Goal: Communication & Community: Answer question/provide support

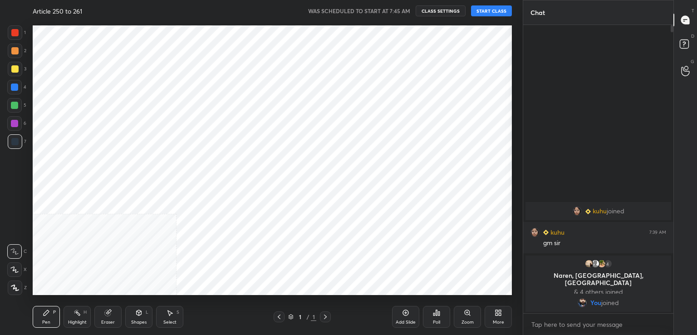
scroll to position [45122, 44913]
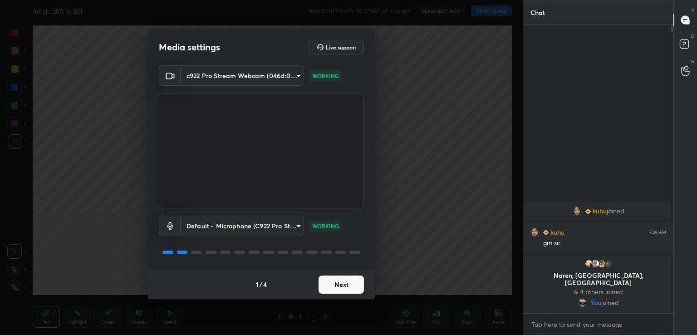
click at [333, 287] on button "Next" at bounding box center [341, 285] width 45 height 18
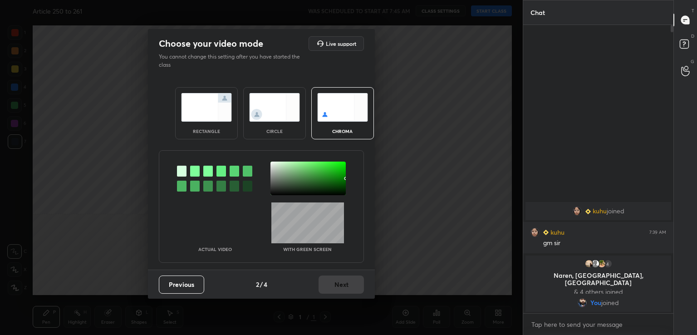
click at [192, 169] on div at bounding box center [195, 171] width 10 height 11
click at [277, 182] on div at bounding box center [308, 179] width 75 height 34
click at [342, 289] on button "Next" at bounding box center [341, 285] width 45 height 18
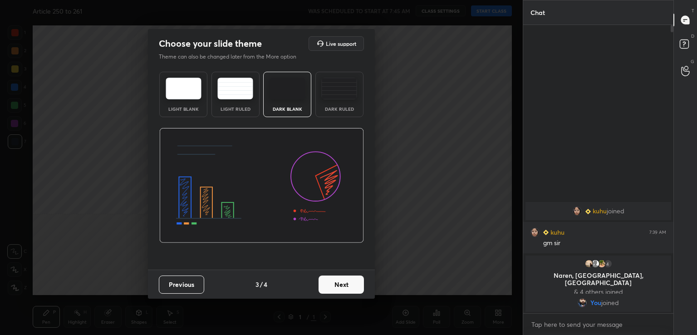
click at [342, 289] on button "Next" at bounding box center [341, 285] width 45 height 18
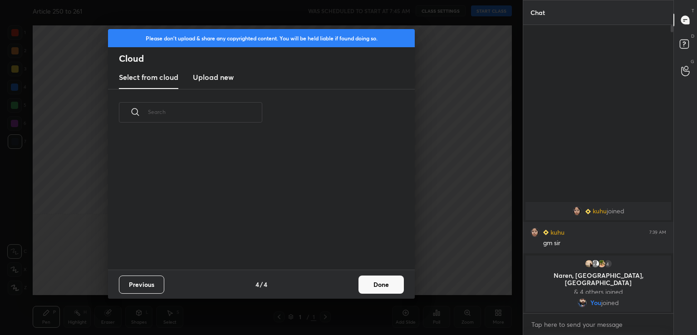
scroll to position [134, 291]
click at [380, 281] on button "Done" at bounding box center [381, 285] width 45 height 18
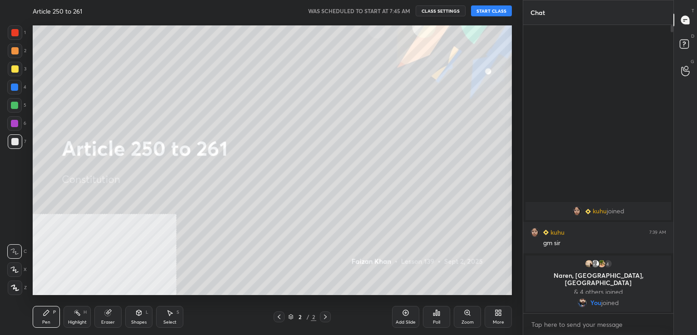
click at [480, 10] on button "START CLASS" at bounding box center [491, 10] width 41 height 11
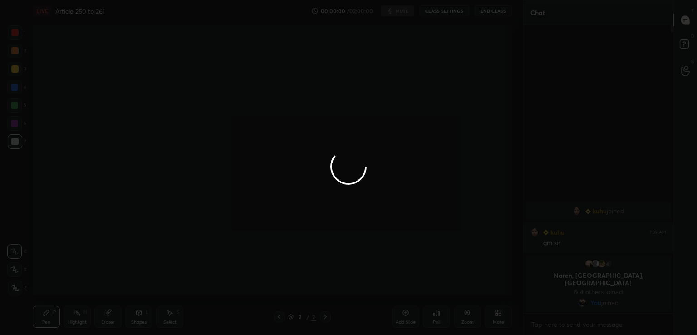
click at [480, 10] on div at bounding box center [348, 167] width 697 height 335
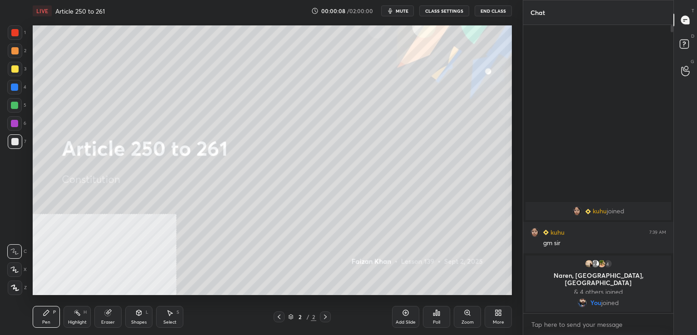
click at [405, 318] on div "Add Slide" at bounding box center [405, 317] width 27 height 22
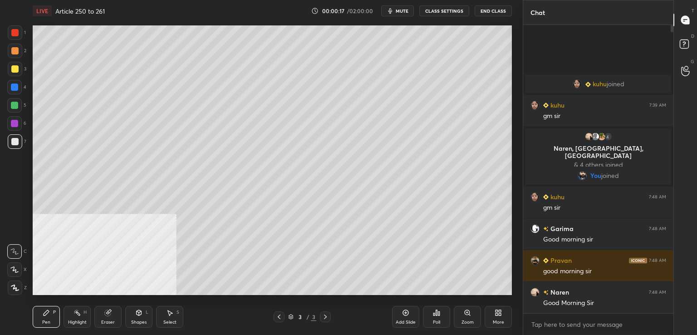
click at [397, 11] on button "mute" at bounding box center [397, 10] width 33 height 11
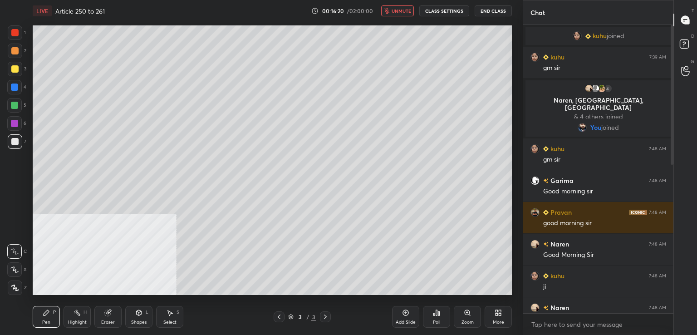
click at [408, 8] on span "unmute" at bounding box center [402, 11] width 20 height 6
drag, startPoint x: 688, startPoint y: 45, endPoint x: 688, endPoint y: 28, distance: 17.3
click at [687, 44] on rect at bounding box center [684, 44] width 9 height 9
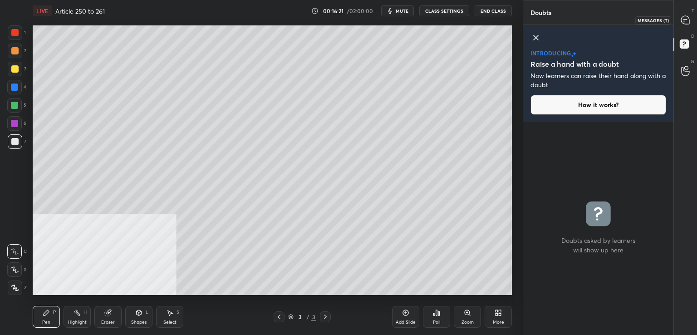
click at [685, 16] on icon at bounding box center [685, 20] width 8 height 8
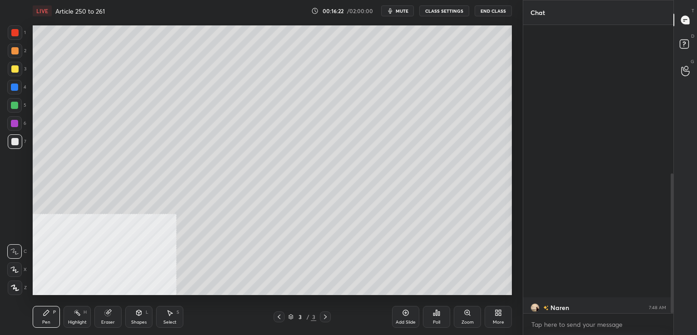
scroll to position [286, 148]
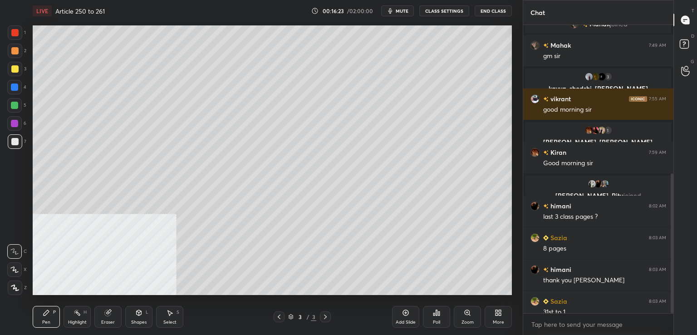
drag, startPoint x: 405, startPoint y: 315, endPoint x: 401, endPoint y: 311, distance: 5.8
click at [404, 315] on icon at bounding box center [405, 312] width 7 height 7
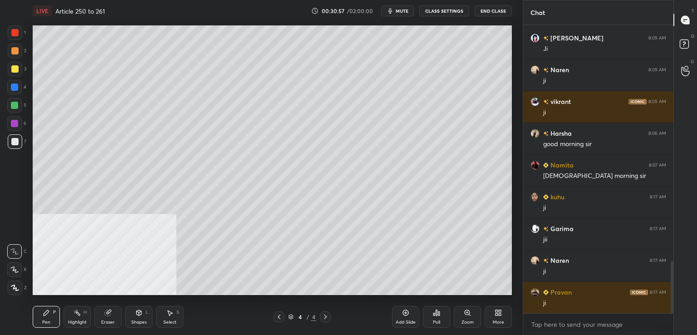
scroll to position [1325, 0]
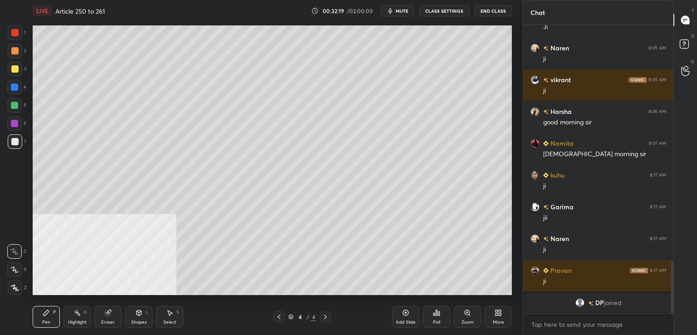
click at [11, 149] on div "7" at bounding box center [17, 143] width 19 height 18
drag, startPoint x: 404, startPoint y: 315, endPoint x: 390, endPoint y: 299, distance: 21.5
click at [403, 315] on icon at bounding box center [405, 312] width 7 height 7
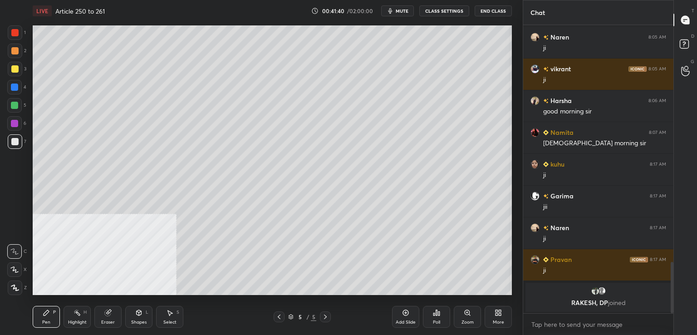
drag, startPoint x: 409, startPoint y: 314, endPoint x: 406, endPoint y: 310, distance: 5.1
click at [409, 314] on icon at bounding box center [406, 313] width 6 height 6
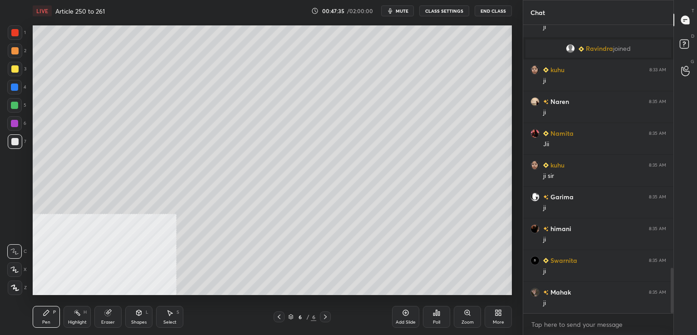
scroll to position [1541, 0]
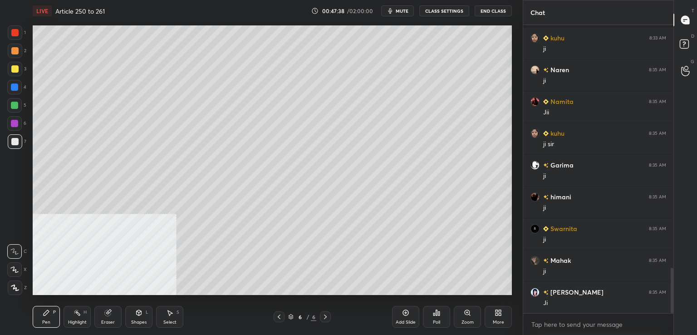
drag, startPoint x: 407, startPoint y: 311, endPoint x: 401, endPoint y: 301, distance: 11.0
click at [407, 310] on icon at bounding box center [405, 312] width 7 height 7
click at [15, 55] on div at bounding box center [15, 51] width 15 height 15
click at [16, 146] on div at bounding box center [15, 141] width 15 height 15
click at [17, 121] on div at bounding box center [14, 123] width 7 height 7
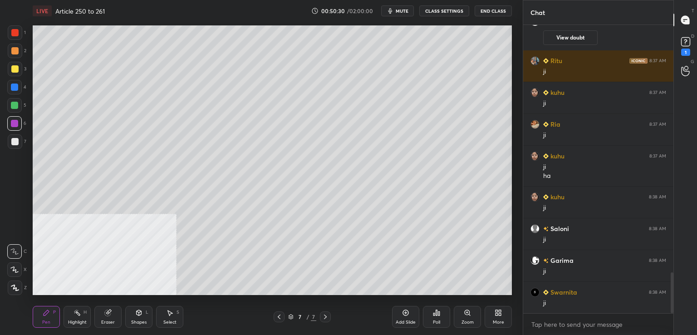
scroll to position [1784, 0]
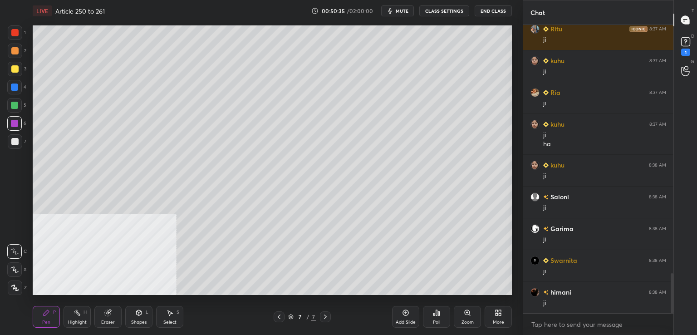
click at [13, 141] on div at bounding box center [14, 141] width 7 height 7
drag, startPoint x: 18, startPoint y: 91, endPoint x: 29, endPoint y: 101, distance: 14.4
click at [19, 91] on div at bounding box center [14, 87] width 15 height 15
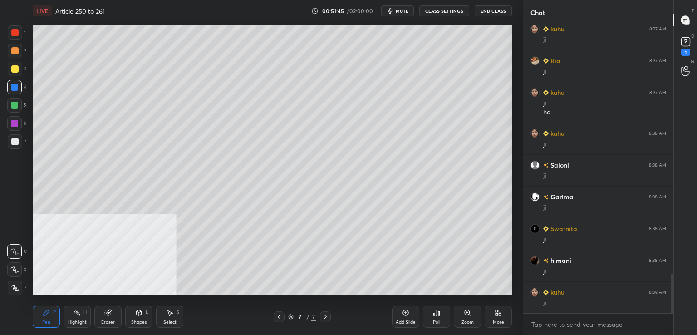
click at [18, 142] on div at bounding box center [14, 141] width 7 height 7
drag, startPoint x: 410, startPoint y: 316, endPoint x: 381, endPoint y: 298, distance: 33.9
click at [410, 316] on div "Add Slide" at bounding box center [405, 317] width 27 height 22
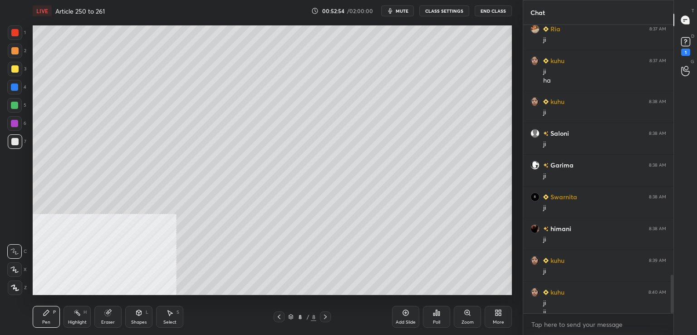
scroll to position [1857, 0]
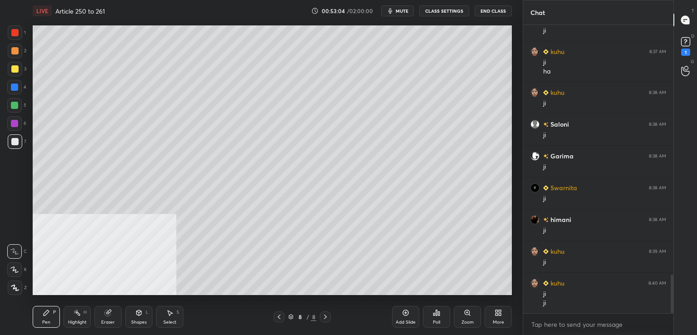
drag, startPoint x: 16, startPoint y: 86, endPoint x: 27, endPoint y: 92, distance: 12.6
click at [18, 86] on div at bounding box center [14, 87] width 15 height 15
click at [15, 143] on div at bounding box center [14, 141] width 7 height 7
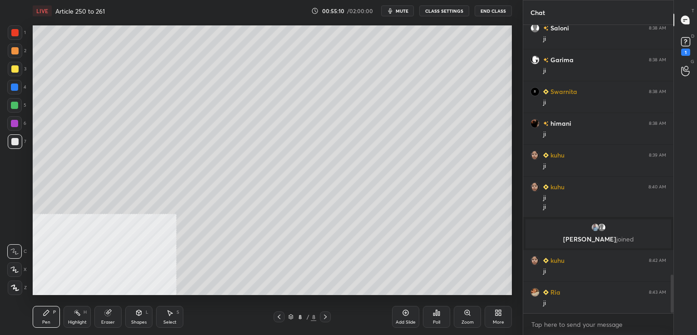
scroll to position [1894, 0]
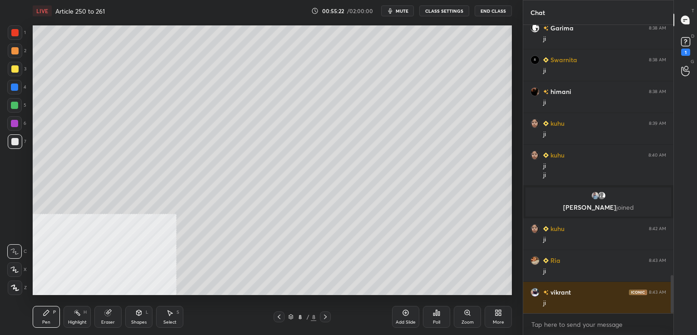
drag, startPoint x: 400, startPoint y: 316, endPoint x: 384, endPoint y: 306, distance: 19.2
click at [400, 316] on div "Add Slide" at bounding box center [405, 317] width 27 height 22
drag, startPoint x: 17, startPoint y: 70, endPoint x: 30, endPoint y: 66, distance: 13.4
click at [18, 70] on div at bounding box center [14, 68] width 7 height 7
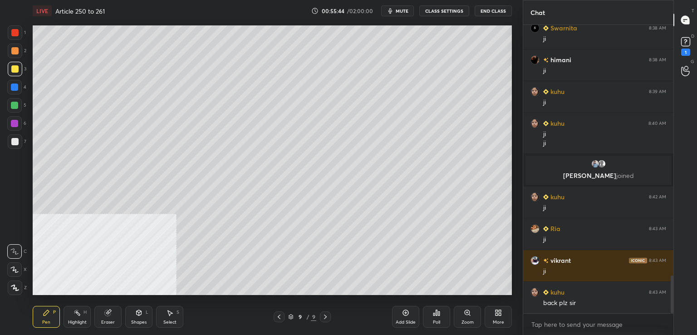
drag, startPoint x: 279, startPoint y: 316, endPoint x: 277, endPoint y: 311, distance: 5.7
click at [279, 315] on icon at bounding box center [279, 316] width 7 height 7
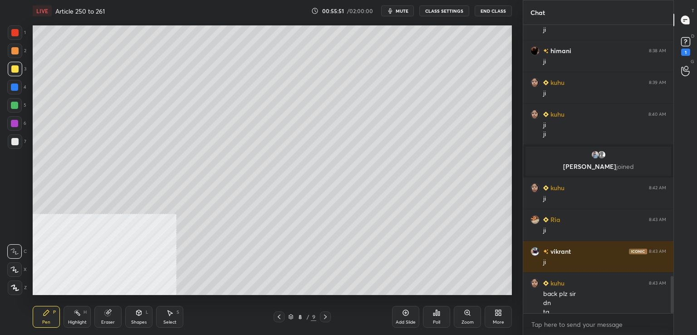
scroll to position [1944, 0]
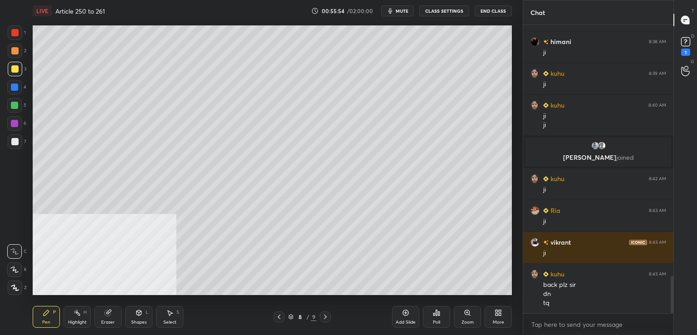
click at [325, 316] on icon at bounding box center [325, 316] width 7 height 7
click at [16, 144] on div at bounding box center [14, 141] width 7 height 7
click at [13, 86] on div at bounding box center [14, 87] width 7 height 7
click at [15, 142] on div at bounding box center [14, 141] width 7 height 7
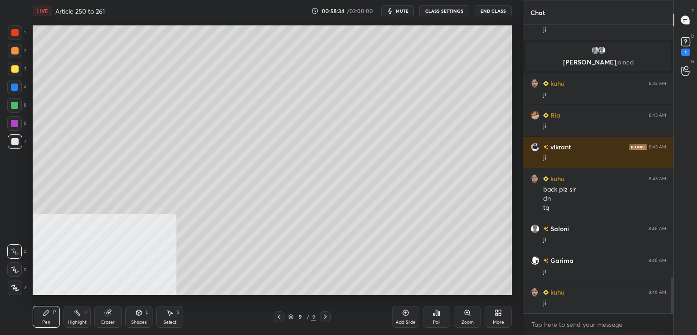
drag, startPoint x: 406, startPoint y: 315, endPoint x: 401, endPoint y: 309, distance: 7.4
click at [405, 315] on icon at bounding box center [405, 312] width 7 height 7
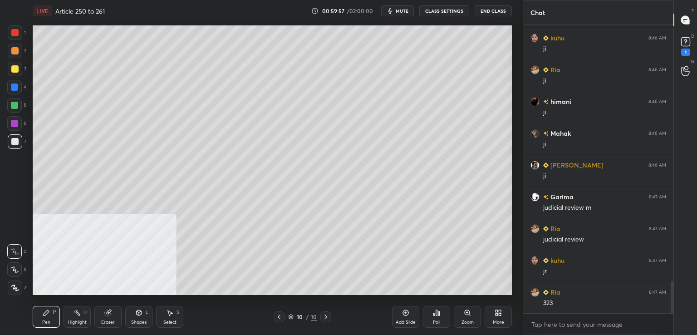
scroll to position [2303, 0]
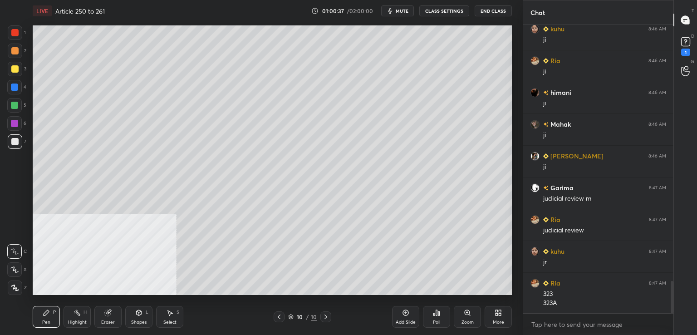
click at [401, 316] on div "Add Slide" at bounding box center [405, 317] width 27 height 22
drag, startPoint x: 17, startPoint y: 68, endPoint x: 30, endPoint y: 73, distance: 14.1
click at [17, 68] on div at bounding box center [14, 68] width 7 height 7
drag, startPoint x: 16, startPoint y: 143, endPoint x: 30, endPoint y: 142, distance: 13.6
click at [20, 142] on div at bounding box center [15, 141] width 15 height 15
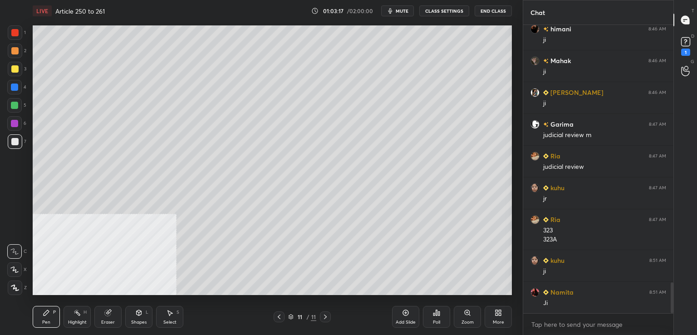
scroll to position [2398, 0]
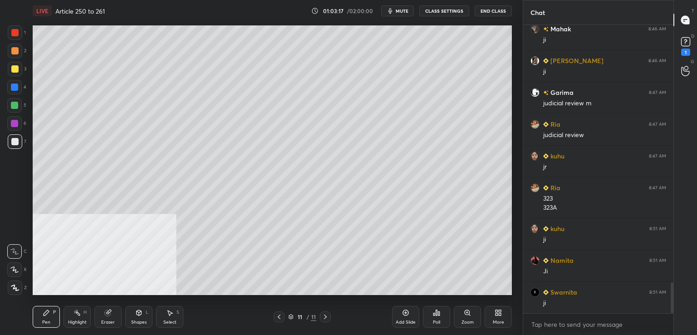
click at [405, 315] on icon at bounding box center [405, 312] width 7 height 7
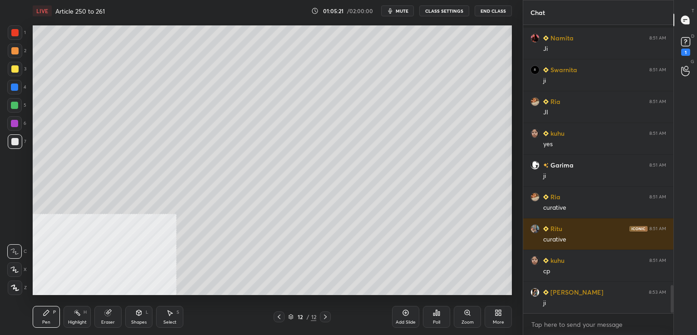
scroll to position [2684, 0]
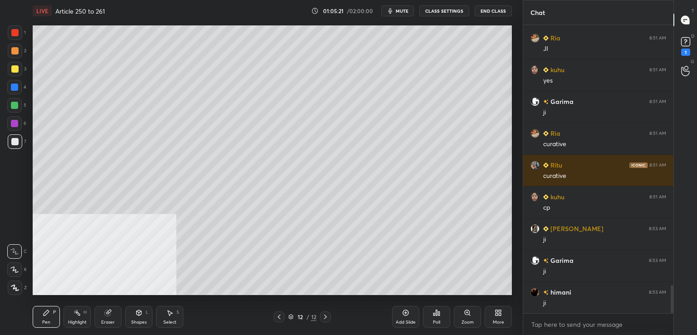
drag, startPoint x: 397, startPoint y: 314, endPoint x: 363, endPoint y: 296, distance: 38.2
click at [397, 313] on div "Add Slide" at bounding box center [405, 317] width 27 height 22
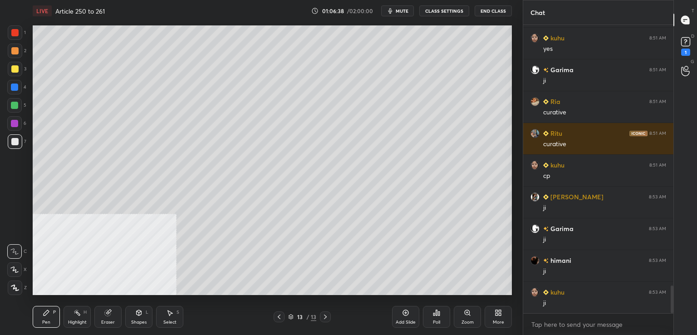
drag, startPoint x: 18, startPoint y: 68, endPoint x: 31, endPoint y: 76, distance: 15.1
click at [18, 69] on div at bounding box center [14, 68] width 7 height 7
drag, startPoint x: 16, startPoint y: 123, endPoint x: 26, endPoint y: 141, distance: 19.7
click at [16, 124] on div at bounding box center [14, 123] width 7 height 7
click at [20, 138] on div at bounding box center [15, 141] width 15 height 15
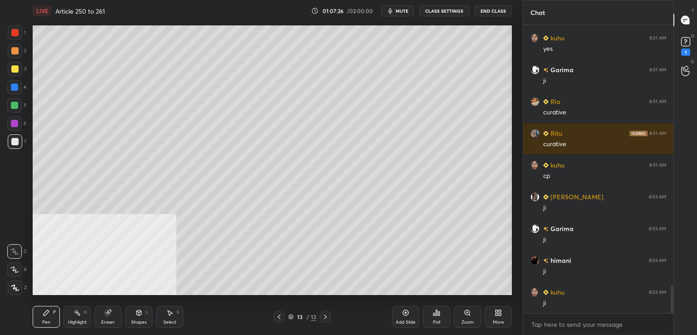
drag, startPoint x: 402, startPoint y: 311, endPoint x: 402, endPoint y: 303, distance: 7.7
click at [402, 311] on icon at bounding box center [405, 312] width 7 height 7
drag, startPoint x: 15, startPoint y: 86, endPoint x: 29, endPoint y: 84, distance: 14.8
click at [15, 86] on div at bounding box center [14, 87] width 7 height 7
drag, startPoint x: 403, startPoint y: 316, endPoint x: 394, endPoint y: 292, distance: 25.3
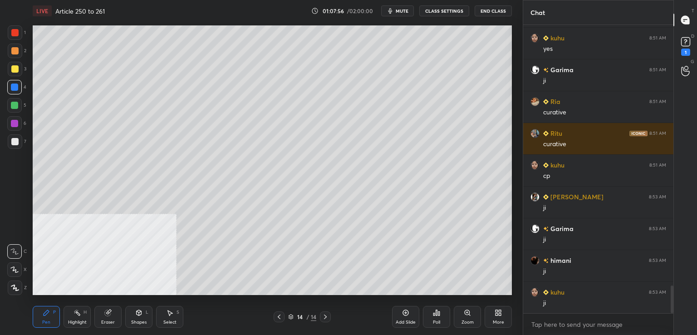
click at [403, 316] on icon at bounding box center [405, 312] width 7 height 7
click at [16, 71] on div at bounding box center [14, 68] width 7 height 7
click at [16, 107] on div at bounding box center [14, 105] width 7 height 7
click at [681, 46] on icon at bounding box center [686, 42] width 14 height 14
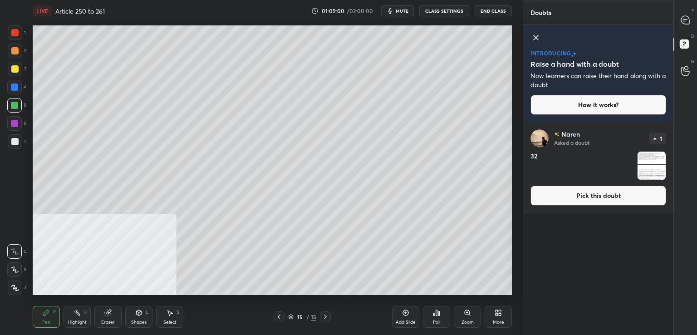
drag, startPoint x: 562, startPoint y: 189, endPoint x: 559, endPoint y: 184, distance: 5.9
click at [562, 189] on button "Pick this doubt" at bounding box center [599, 196] width 136 height 20
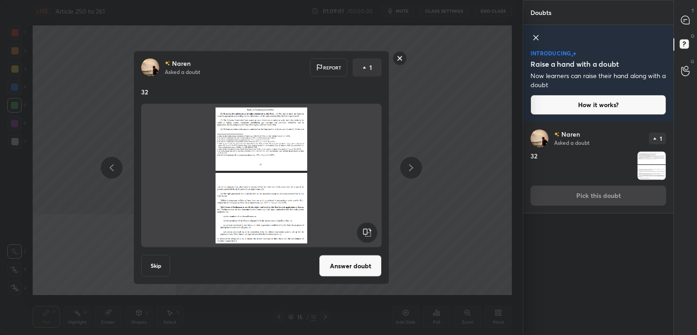
drag, startPoint x: 334, startPoint y: 266, endPoint x: 341, endPoint y: 237, distance: 29.9
click at [334, 266] on button "Answer doubt" at bounding box center [350, 266] width 63 height 22
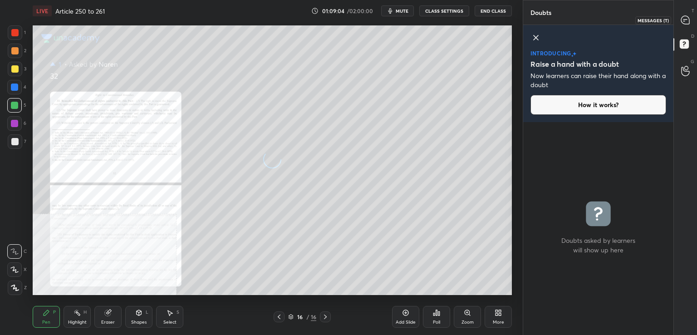
drag, startPoint x: 688, startPoint y: 19, endPoint x: 681, endPoint y: 20, distance: 7.5
click at [689, 20] on icon at bounding box center [685, 20] width 8 height 8
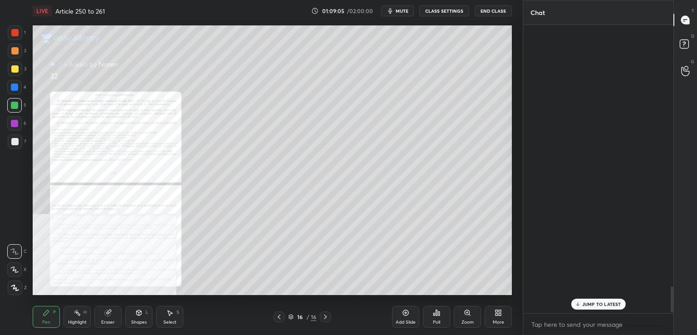
scroll to position [286, 148]
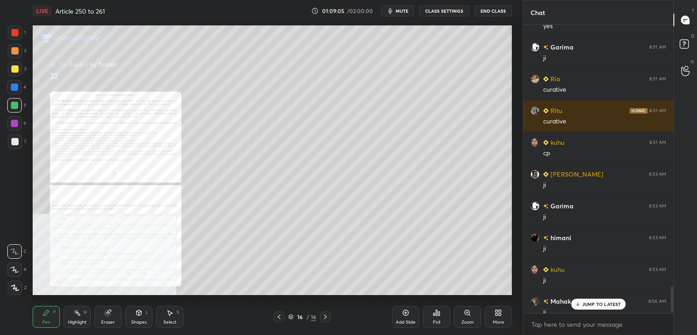
drag, startPoint x: 585, startPoint y: 301, endPoint x: 549, endPoint y: 299, distance: 35.9
click at [583, 301] on p "JUMP TO LATEST" at bounding box center [601, 303] width 39 height 5
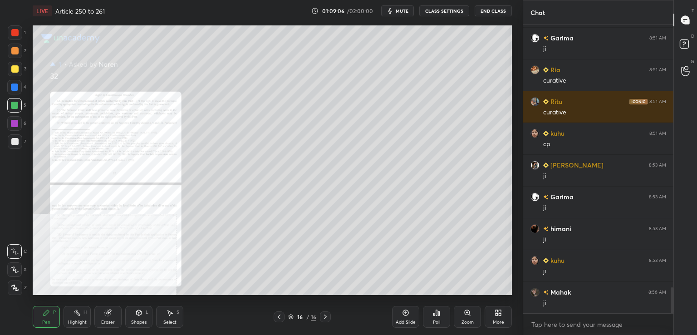
click at [464, 314] on icon at bounding box center [467, 312] width 7 height 7
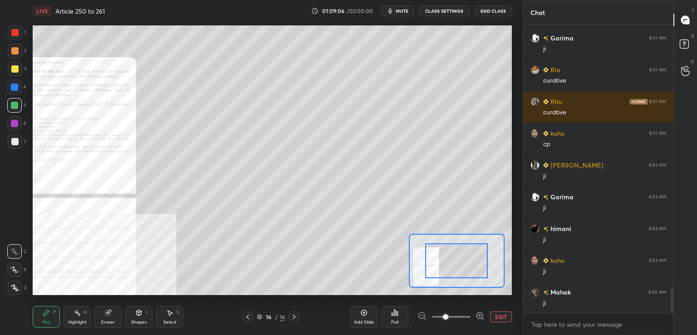
click at [467, 315] on span at bounding box center [451, 317] width 38 height 14
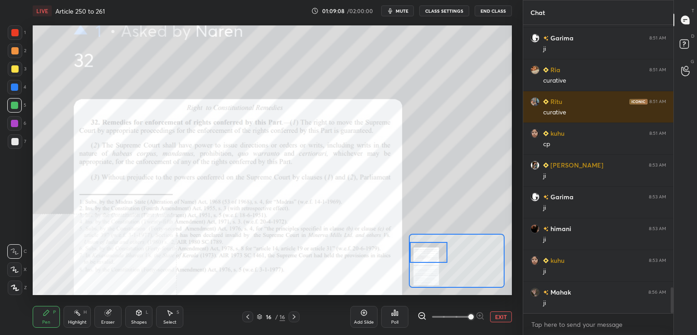
drag, startPoint x: 459, startPoint y: 263, endPoint x: 423, endPoint y: 258, distance: 36.7
click at [428, 260] on div at bounding box center [429, 252] width 38 height 21
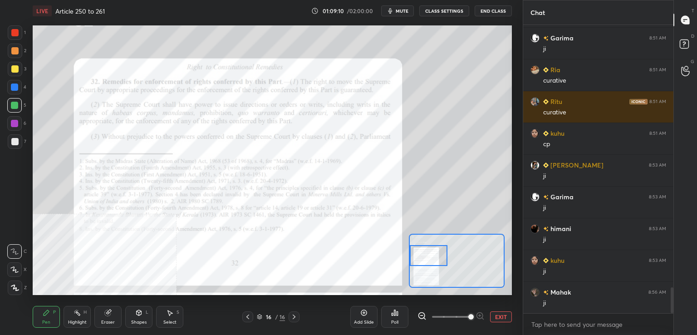
drag, startPoint x: 11, startPoint y: 32, endPoint x: 26, endPoint y: 59, distance: 30.1
click at [11, 34] on div at bounding box center [14, 32] width 7 height 7
drag, startPoint x: 80, startPoint y: 311, endPoint x: 84, endPoint y: 297, distance: 14.4
click at [80, 310] on icon at bounding box center [77, 312] width 7 height 7
click at [248, 318] on icon at bounding box center [247, 316] width 7 height 7
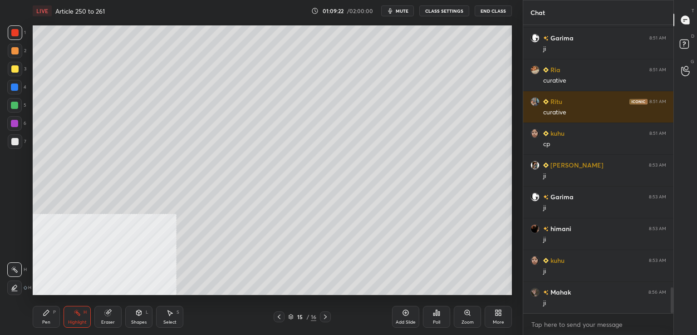
drag, startPoint x: 15, startPoint y: 68, endPoint x: 26, endPoint y: 73, distance: 12.8
click at [15, 69] on div at bounding box center [14, 68] width 7 height 7
click at [46, 313] on icon at bounding box center [46, 312] width 5 height 5
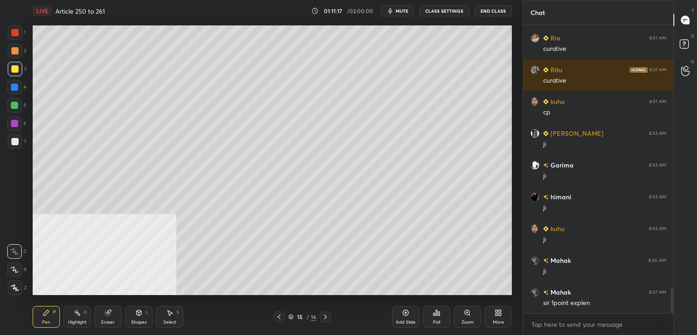
scroll to position [2955, 0]
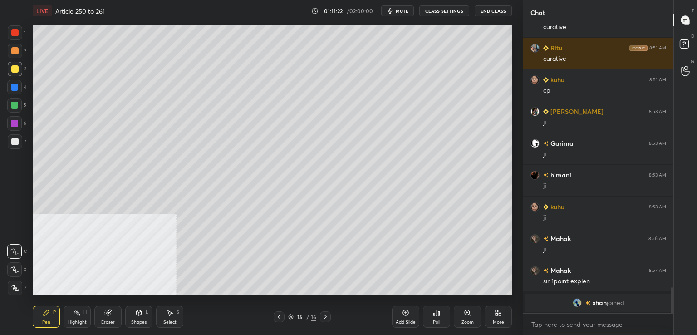
drag, startPoint x: 11, startPoint y: 147, endPoint x: 5, endPoint y: 148, distance: 6.4
click at [10, 146] on div at bounding box center [15, 141] width 15 height 15
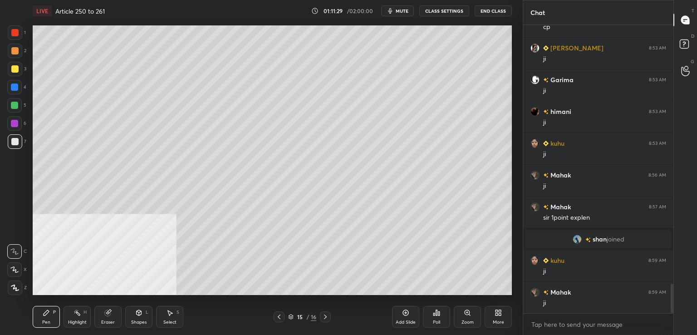
scroll to position [2580, 0]
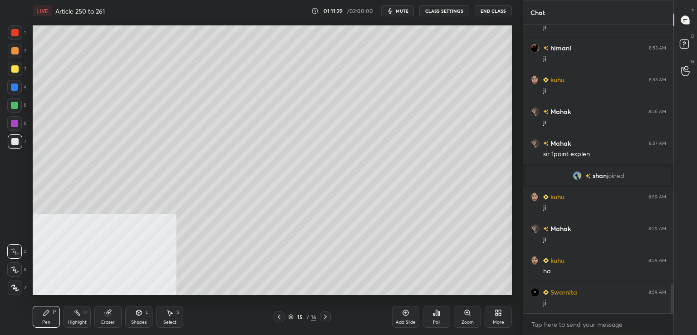
drag, startPoint x: 410, startPoint y: 315, endPoint x: 403, endPoint y: 296, distance: 19.4
click at [410, 315] on div "Add Slide" at bounding box center [405, 317] width 27 height 22
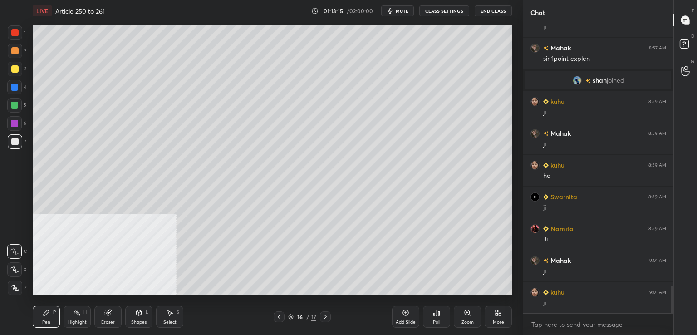
scroll to position [2707, 0]
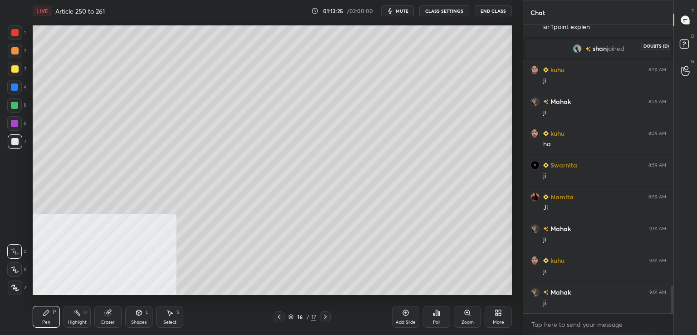
drag, startPoint x: 688, startPoint y: 40, endPoint x: 678, endPoint y: 53, distance: 15.5
click at [688, 41] on rect at bounding box center [684, 44] width 9 height 9
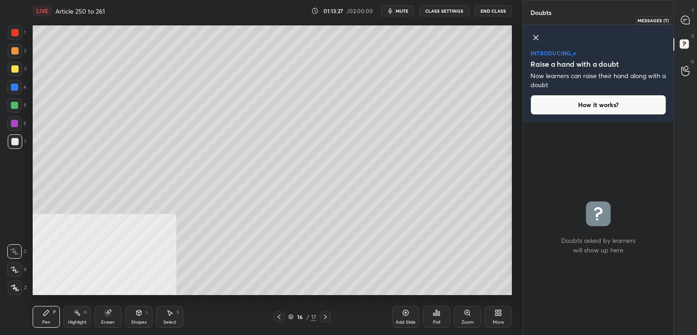
drag, startPoint x: 688, startPoint y: 16, endPoint x: 674, endPoint y: 25, distance: 16.7
click at [688, 17] on icon at bounding box center [686, 20] width 10 height 10
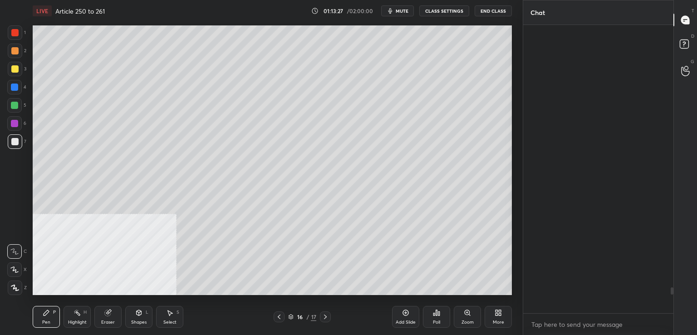
scroll to position [286, 148]
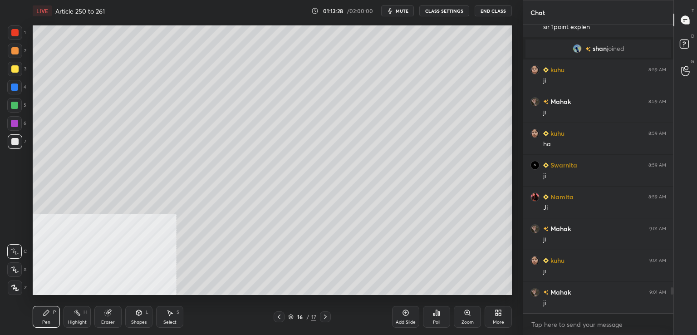
drag, startPoint x: 327, startPoint y: 315, endPoint x: 390, endPoint y: 315, distance: 63.6
click at [327, 315] on icon at bounding box center [325, 316] width 7 height 7
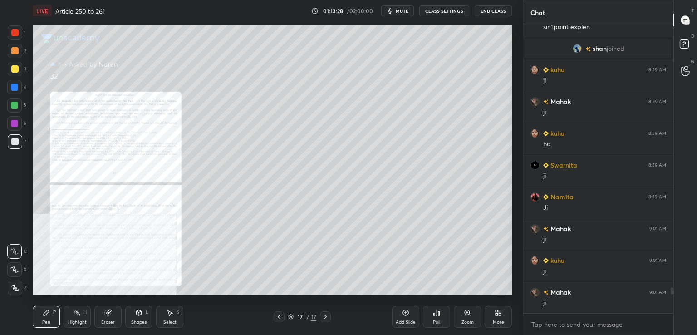
click at [467, 317] on div "Zoom" at bounding box center [467, 317] width 27 height 22
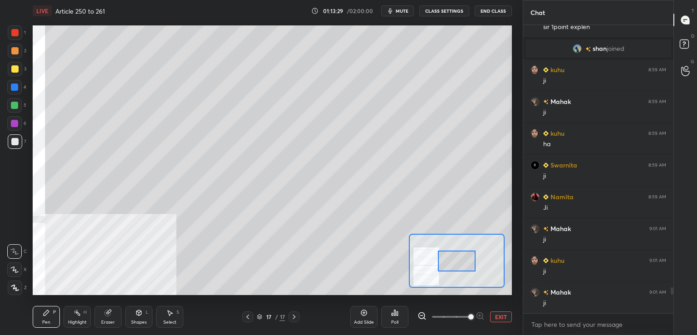
click at [465, 316] on span at bounding box center [451, 317] width 38 height 14
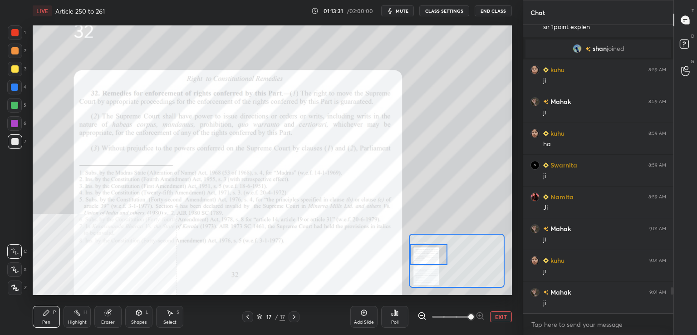
drag, startPoint x: 452, startPoint y: 262, endPoint x: 410, endPoint y: 255, distance: 42.4
click at [412, 256] on div at bounding box center [429, 254] width 38 height 21
drag, startPoint x: 18, startPoint y: 30, endPoint x: 26, endPoint y: 57, distance: 28.9
click at [19, 30] on div at bounding box center [15, 32] width 15 height 15
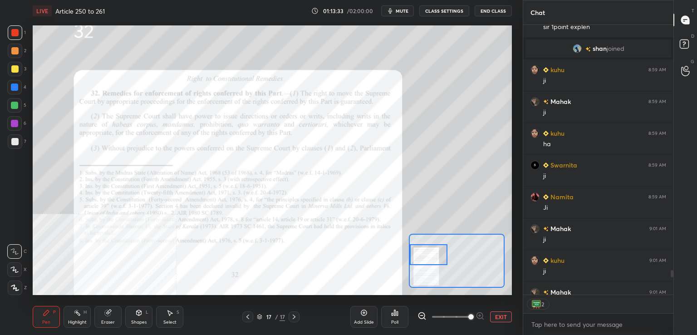
drag, startPoint x: 79, startPoint y: 318, endPoint x: 96, endPoint y: 302, distance: 23.5
click at [80, 317] on div "Highlight H" at bounding box center [77, 317] width 27 height 22
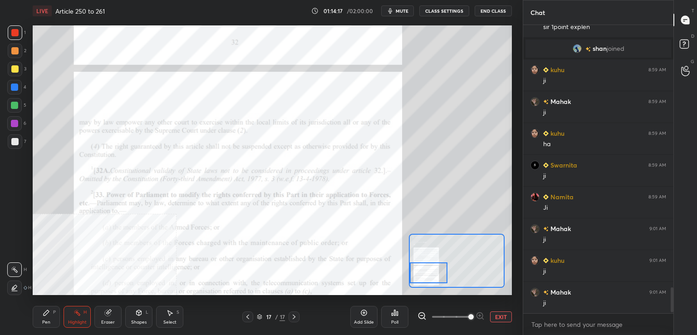
drag, startPoint x: 429, startPoint y: 251, endPoint x: 426, endPoint y: 271, distance: 19.9
click at [427, 271] on div at bounding box center [429, 272] width 38 height 21
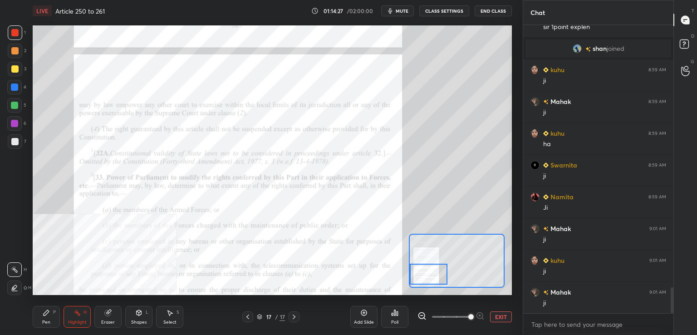
scroll to position [2941, 0]
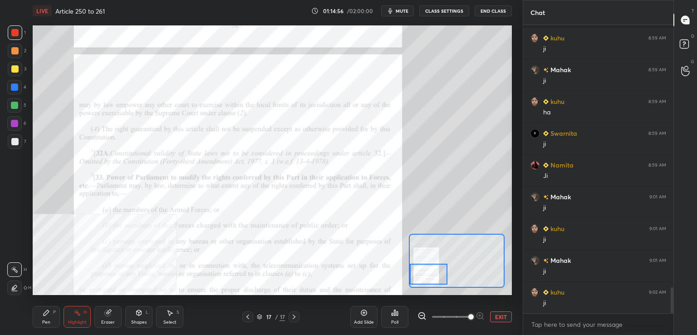
drag, startPoint x: 249, startPoint y: 318, endPoint x: 309, endPoint y: 313, distance: 59.7
click at [249, 318] on icon at bounding box center [247, 316] width 7 height 7
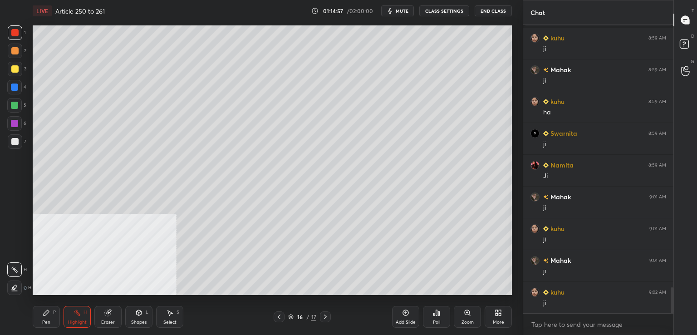
drag, startPoint x: 405, startPoint y: 318, endPoint x: 395, endPoint y: 301, distance: 20.3
click at [404, 317] on div "Add Slide" at bounding box center [405, 317] width 27 height 22
drag, startPoint x: 13, startPoint y: 140, endPoint x: 27, endPoint y: 129, distance: 17.5
click at [14, 139] on div at bounding box center [14, 141] width 7 height 7
click at [44, 323] on div "Pen" at bounding box center [46, 322] width 8 height 5
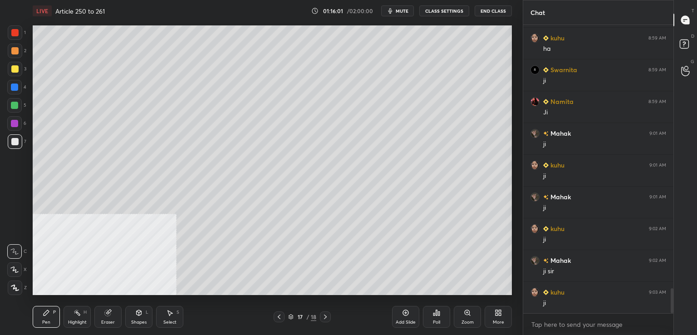
scroll to position [3036, 0]
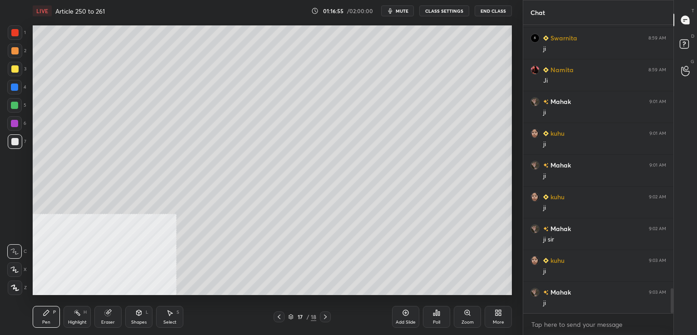
click at [18, 82] on div at bounding box center [14, 87] width 15 height 15
drag, startPoint x: 16, startPoint y: 141, endPoint x: 19, endPoint y: 134, distance: 7.6
click at [15, 141] on div at bounding box center [14, 141] width 7 height 7
drag, startPoint x: 11, startPoint y: 123, endPoint x: 5, endPoint y: 122, distance: 6.0
click at [11, 123] on div at bounding box center [14, 123] width 7 height 7
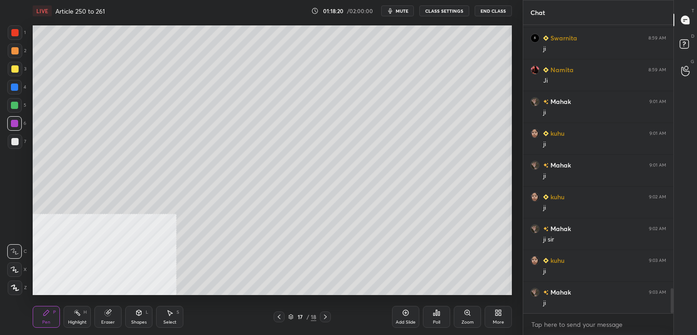
click at [10, 86] on div at bounding box center [14, 87] width 15 height 15
drag, startPoint x: 17, startPoint y: 103, endPoint x: 13, endPoint y: 106, distance: 4.9
click at [16, 103] on div at bounding box center [14, 105] width 7 height 7
click at [8, 68] on div at bounding box center [15, 69] width 15 height 15
drag, startPoint x: 18, startPoint y: 139, endPoint x: 13, endPoint y: 142, distance: 6.3
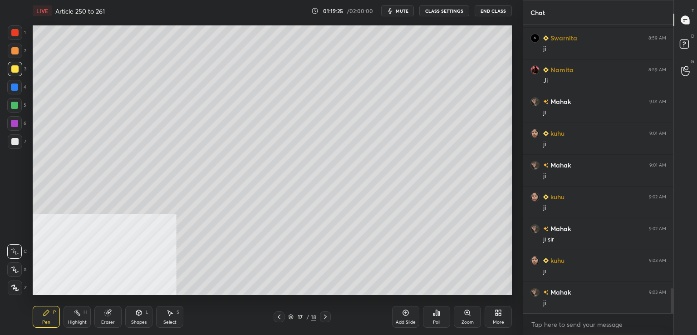
click at [18, 140] on div at bounding box center [15, 141] width 15 height 15
click at [409, 312] on div "Add Slide" at bounding box center [405, 317] width 27 height 22
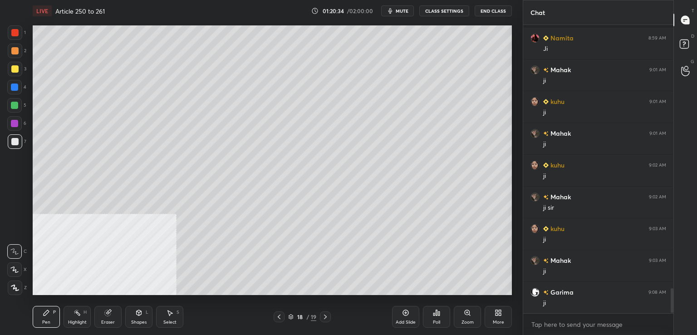
scroll to position [3132, 0]
click at [398, 316] on div "Add Slide" at bounding box center [405, 317] width 27 height 22
click at [11, 71] on div at bounding box center [14, 68] width 7 height 7
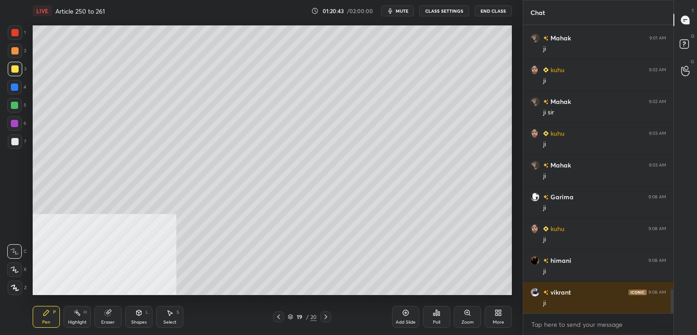
scroll to position [3195, 0]
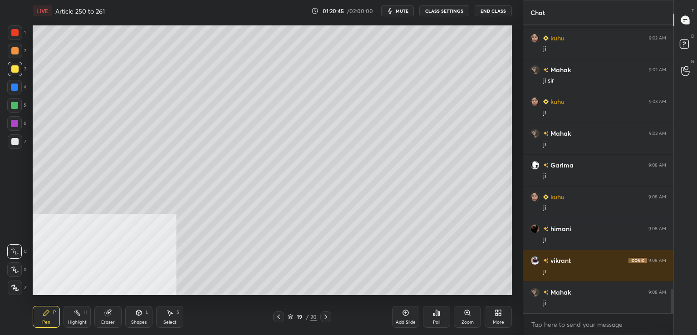
click at [13, 144] on div at bounding box center [14, 141] width 7 height 7
drag, startPoint x: 17, startPoint y: 84, endPoint x: 30, endPoint y: 89, distance: 13.8
click at [17, 86] on div at bounding box center [14, 87] width 7 height 7
drag, startPoint x: 16, startPoint y: 106, endPoint x: 12, endPoint y: 108, distance: 5.1
click at [16, 106] on div at bounding box center [14, 105] width 7 height 7
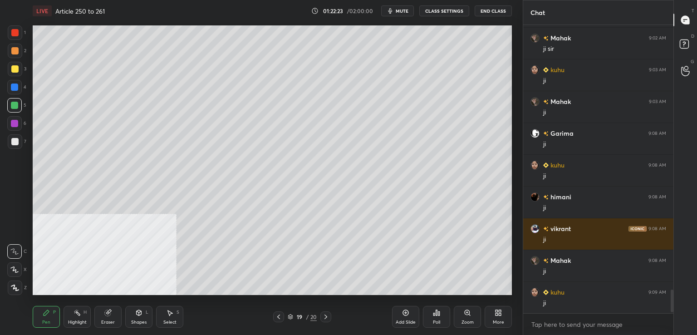
scroll to position [3227, 0]
click at [15, 142] on div at bounding box center [14, 141] width 7 height 7
click at [405, 320] on div "Add Slide" at bounding box center [406, 322] width 20 height 5
click at [16, 140] on div at bounding box center [14, 141] width 7 height 7
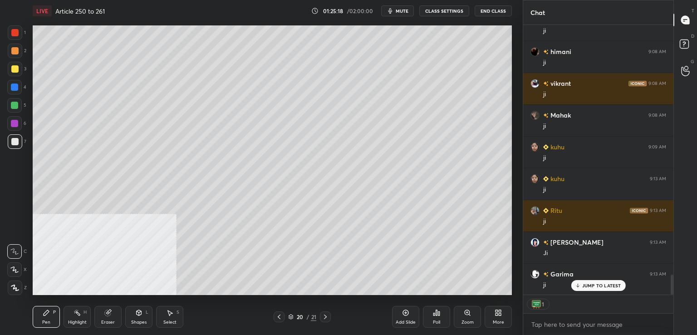
scroll to position [3405, 0]
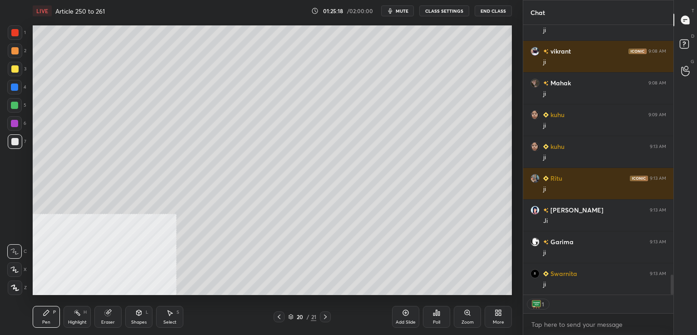
click at [399, 312] on div "Add Slide" at bounding box center [405, 317] width 27 height 22
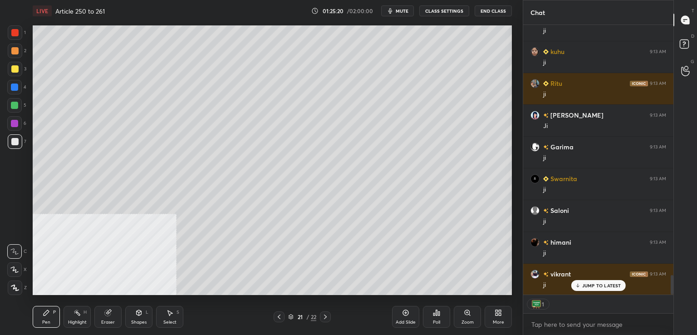
drag, startPoint x: 15, startPoint y: 51, endPoint x: 25, endPoint y: 51, distance: 10.9
click at [16, 51] on div at bounding box center [14, 50] width 7 height 7
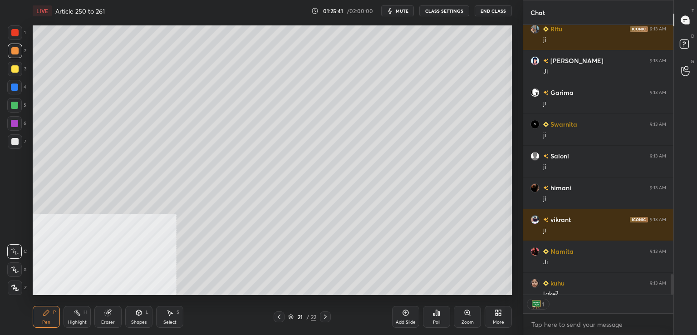
scroll to position [3, 3]
click at [15, 143] on div at bounding box center [14, 141] width 7 height 7
drag, startPoint x: 11, startPoint y: 105, endPoint x: 30, endPoint y: 115, distance: 21.3
click at [12, 105] on div at bounding box center [14, 105] width 7 height 7
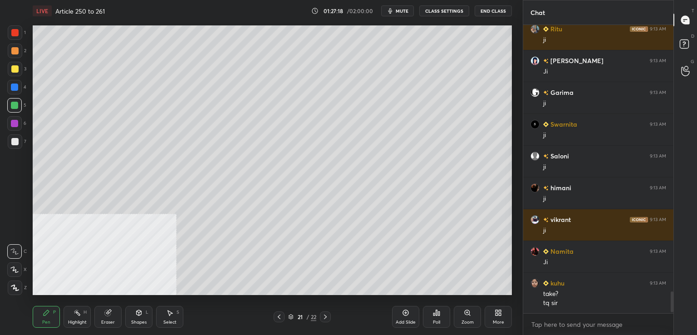
drag, startPoint x: 19, startPoint y: 141, endPoint x: 20, endPoint y: 146, distance: 4.7
click at [18, 142] on div at bounding box center [15, 141] width 15 height 15
drag, startPoint x: 21, startPoint y: 71, endPoint x: 21, endPoint y: 76, distance: 4.6
click at [21, 72] on div at bounding box center [15, 69] width 15 height 15
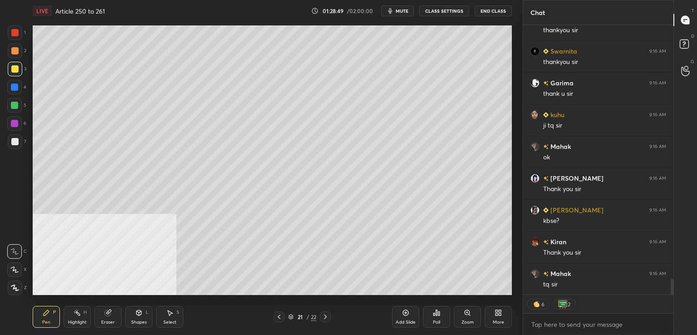
scroll to position [4398, 0]
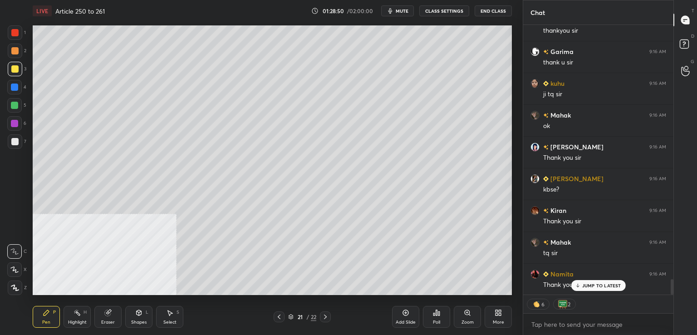
drag, startPoint x: 400, startPoint y: 321, endPoint x: 386, endPoint y: 295, distance: 28.8
click at [400, 320] on div "Add Slide" at bounding box center [406, 322] width 20 height 5
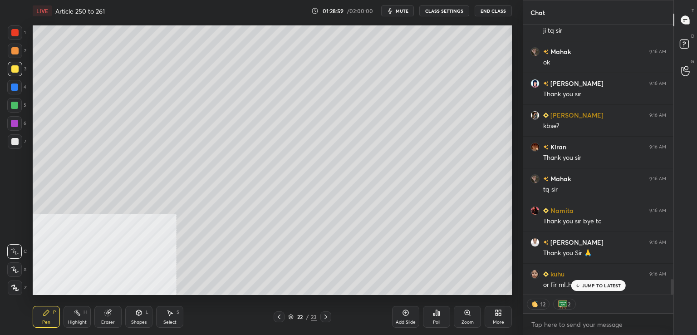
scroll to position [4494, 0]
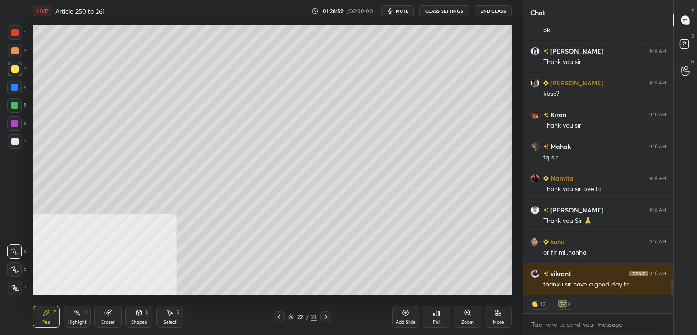
click at [12, 142] on div at bounding box center [14, 141] width 7 height 7
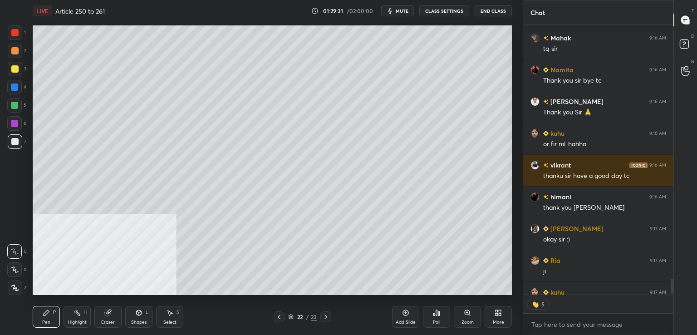
scroll to position [4653, 0]
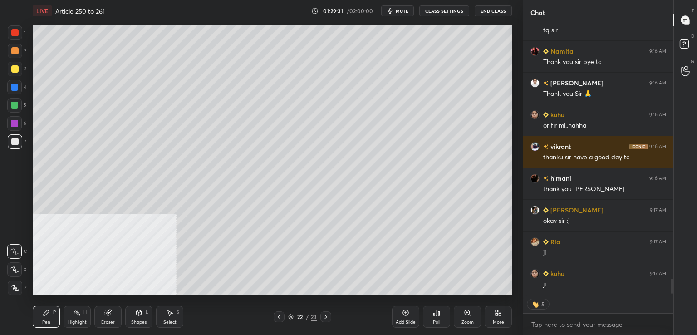
click at [496, 8] on button "End Class" at bounding box center [493, 10] width 37 height 11
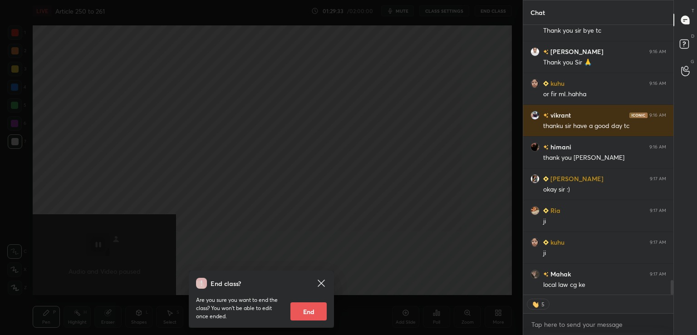
scroll to position [4685, 0]
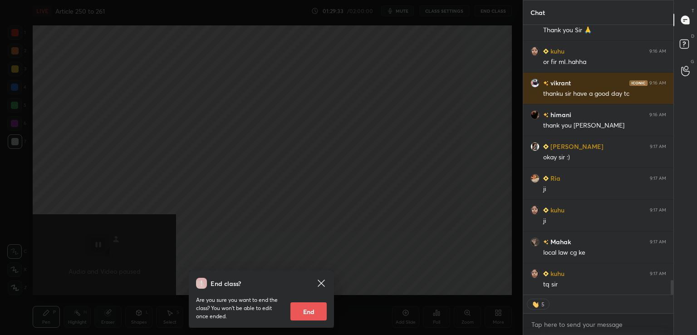
click at [320, 280] on icon at bounding box center [321, 283] width 11 height 11
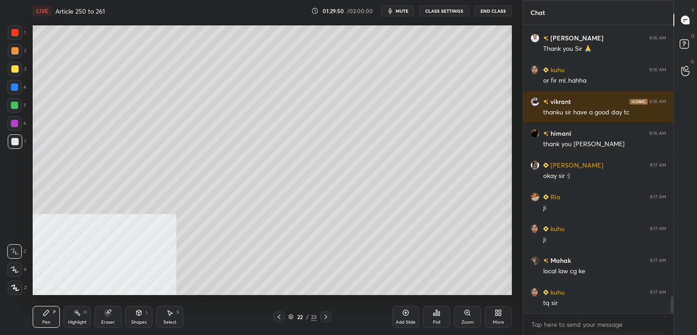
scroll to position [4698, 0]
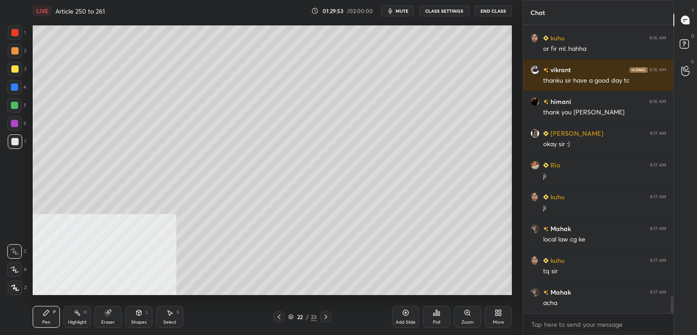
click at [496, 8] on button "End Class" at bounding box center [493, 10] width 37 height 11
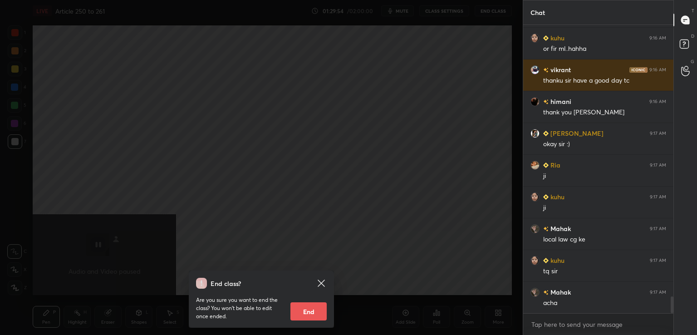
drag, startPoint x: 301, startPoint y: 317, endPoint x: 301, endPoint y: 311, distance: 6.4
click at [300, 317] on button "End" at bounding box center [309, 311] width 36 height 18
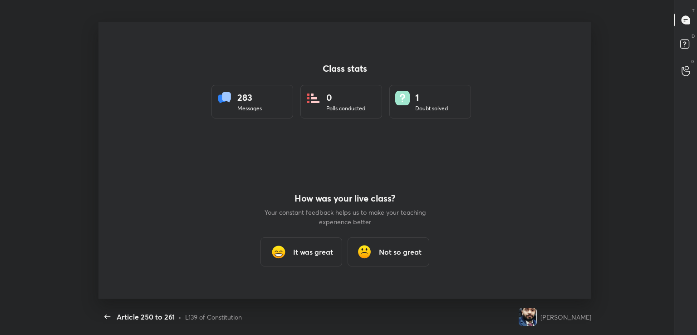
scroll to position [0, 0]
type textarea "x"
